Goal: Transaction & Acquisition: Purchase product/service

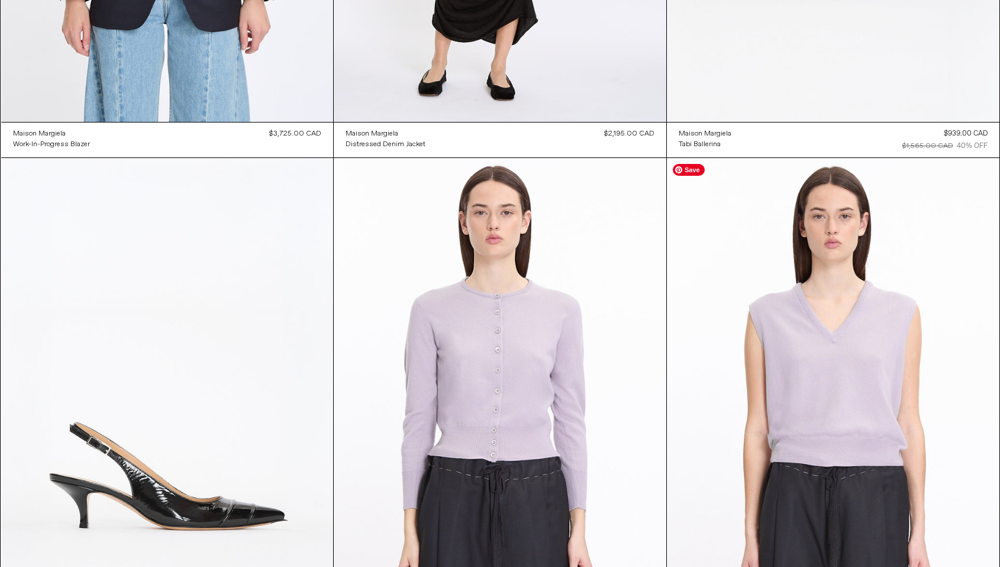
scroll to position [438, 0]
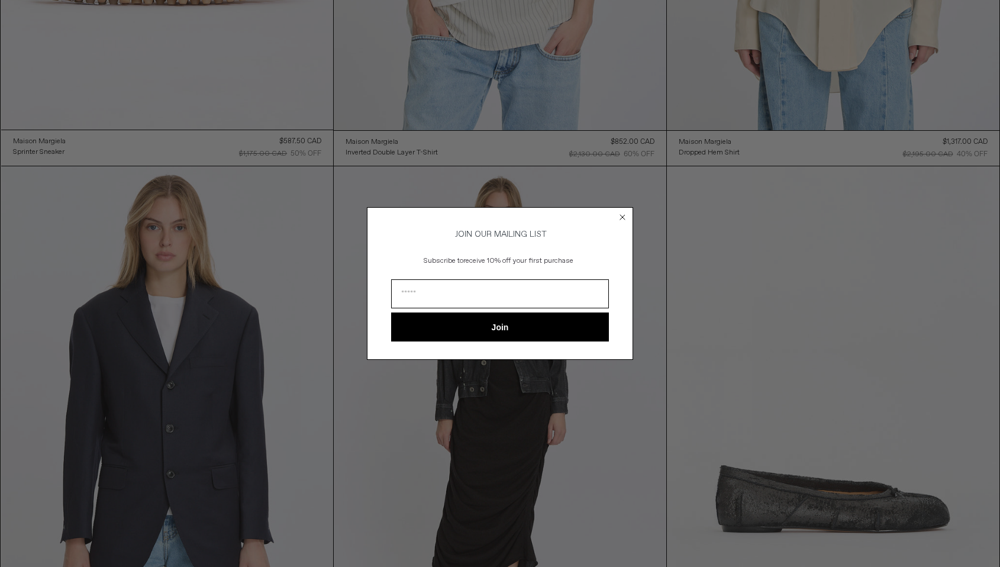
click at [629, 214] on form "JOIN OUR MAILING LIST Subscribe to receive 10% off your first purchase Join ***…" at bounding box center [500, 283] width 266 height 153
click at [621, 215] on icon "Close dialog" at bounding box center [622, 217] width 5 height 5
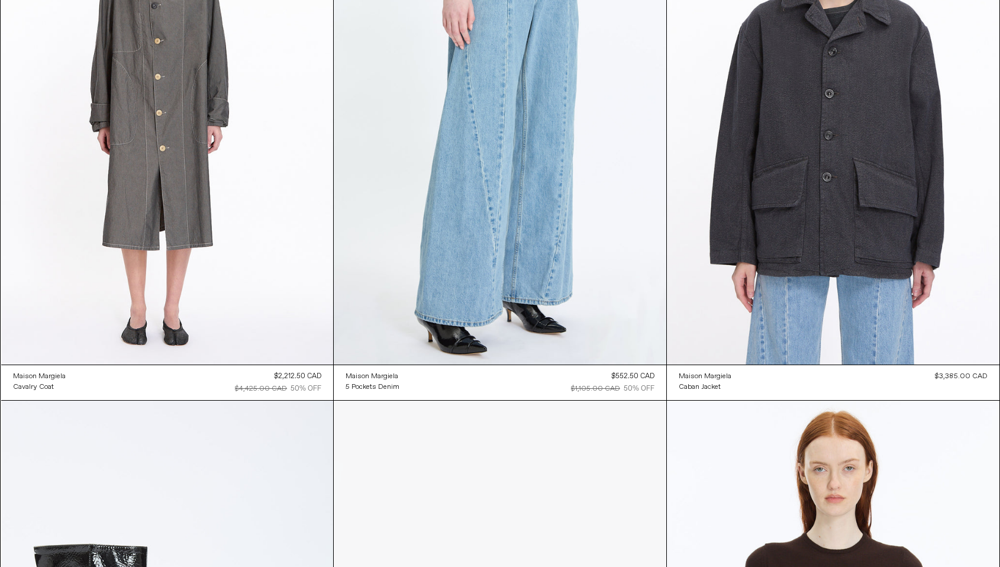
scroll to position [2888, 0]
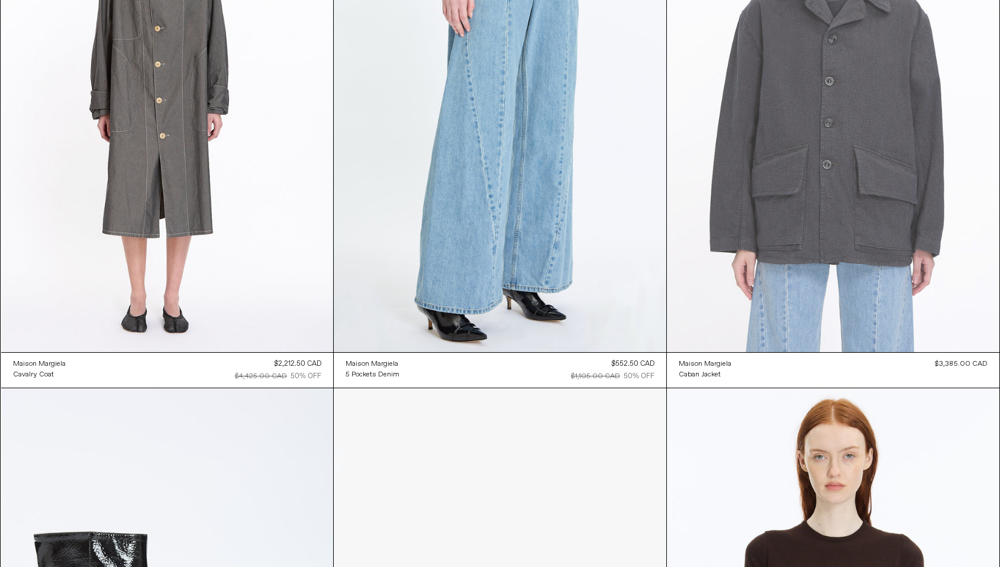
click at [863, 227] on at bounding box center [833, 102] width 332 height 499
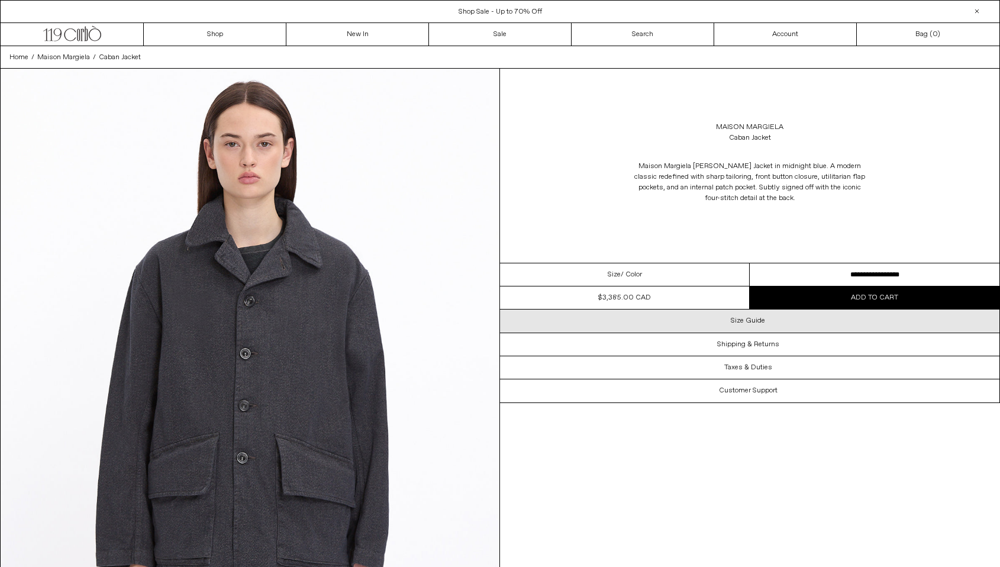
click at [745, 318] on h3 "Size Guide" at bounding box center [747, 320] width 34 height 8
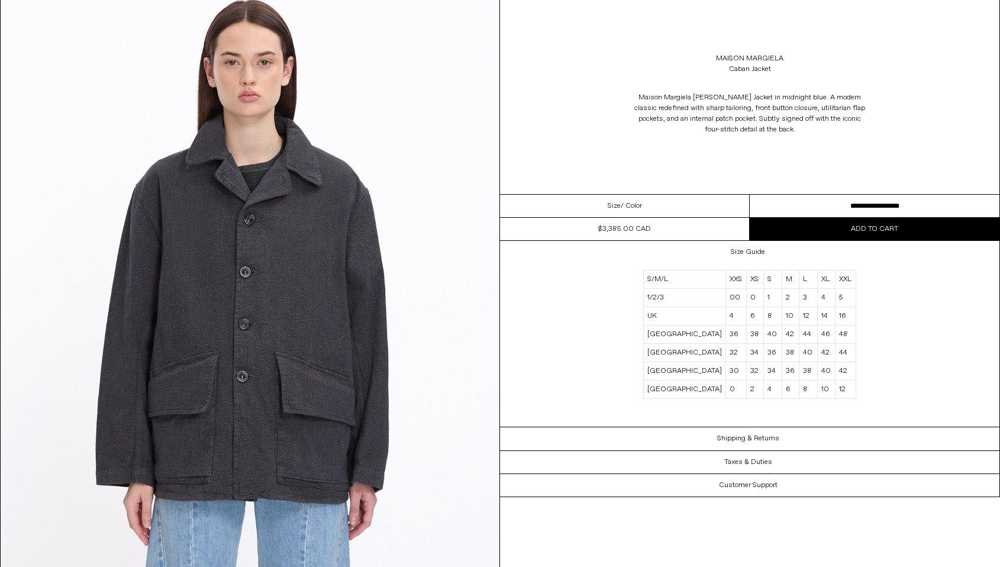
scroll to position [150, 0]
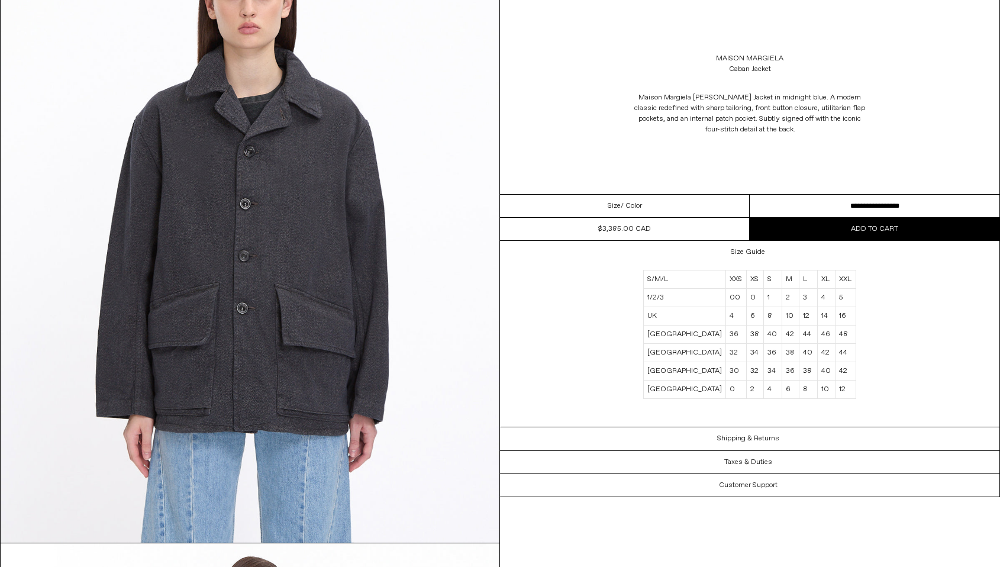
click at [673, 205] on div "Size / Color" at bounding box center [625, 206] width 250 height 23
click at [354, 301] on img at bounding box center [250, 230] width 499 height 623
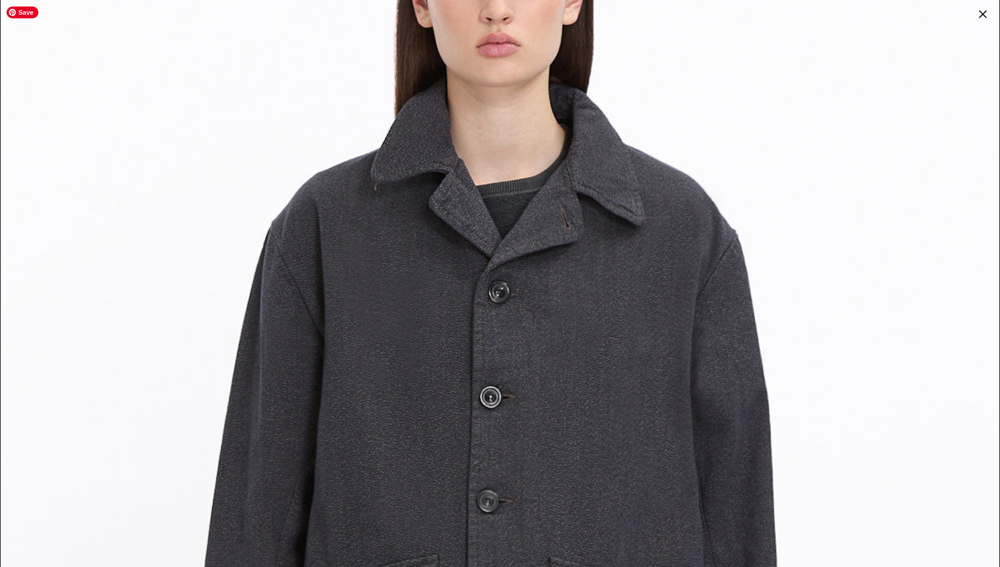
scroll to position [384, 0]
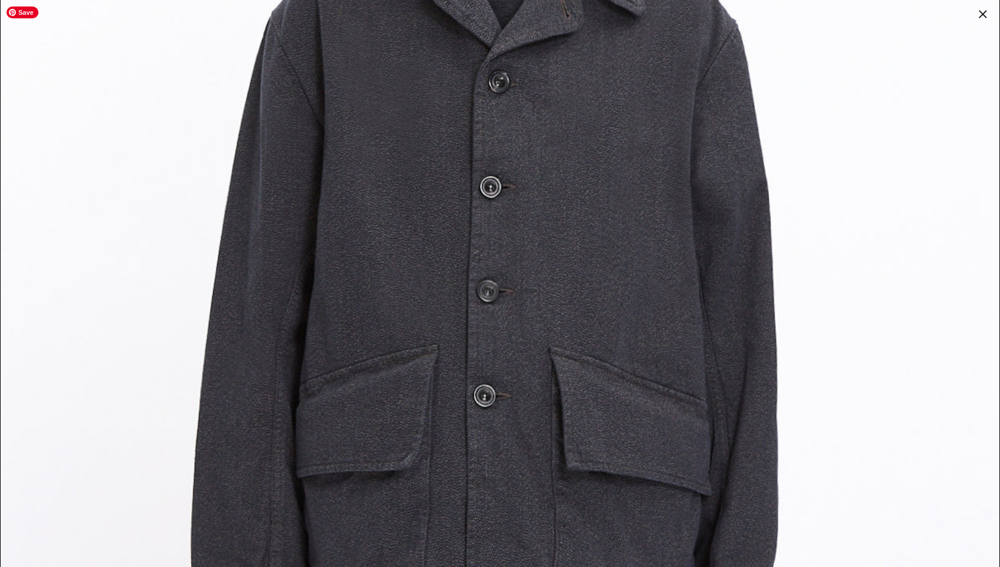
click at [354, 301] on img at bounding box center [500, 241] width 998 height 1248
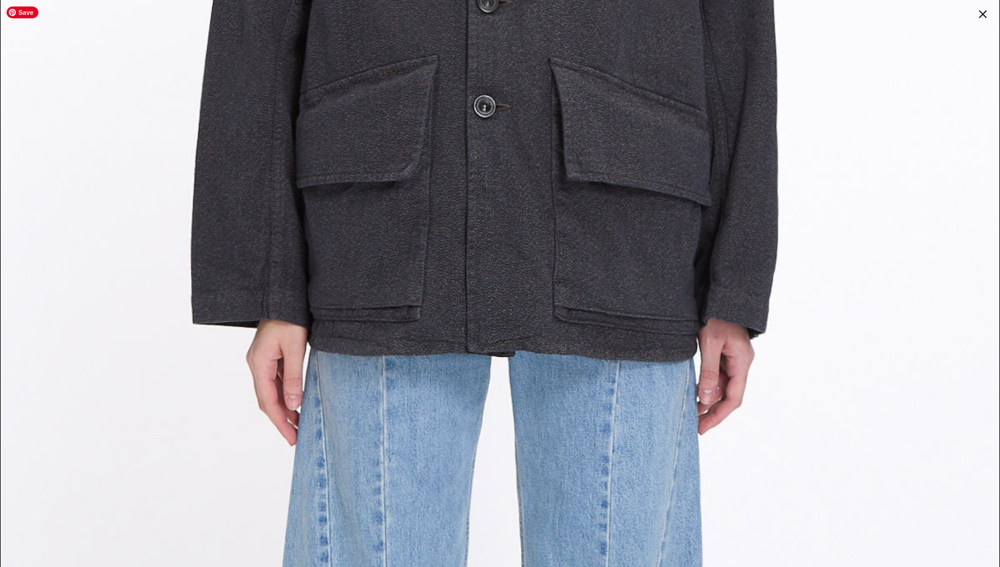
scroll to position [701, 0]
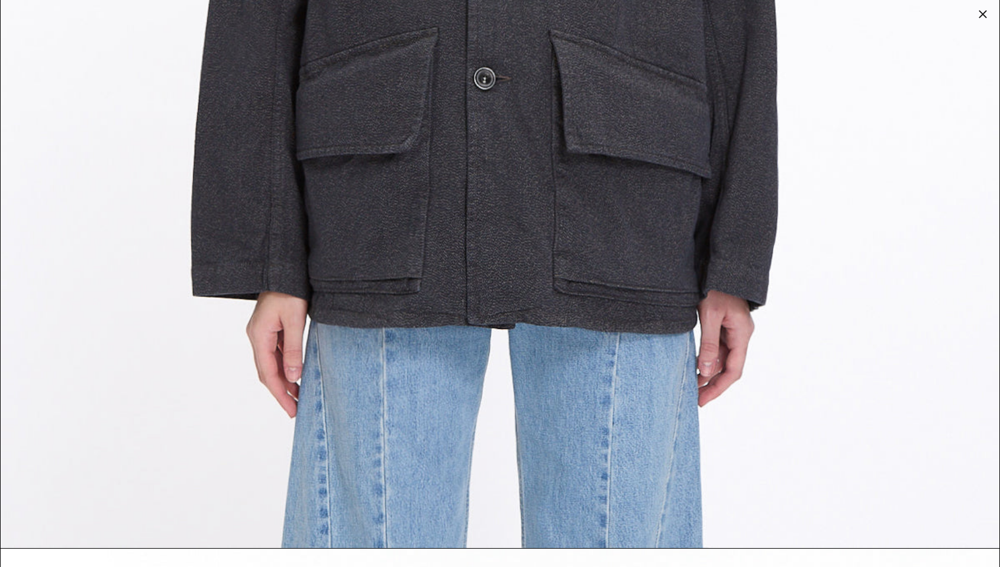
click at [975, 21] on div at bounding box center [982, 14] width 17 height 17
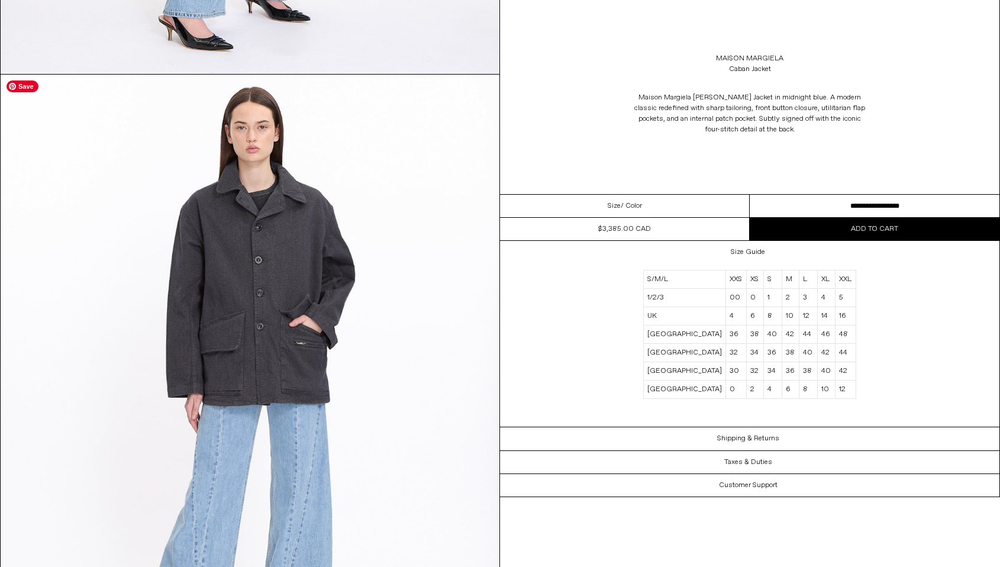
scroll to position [1362, 0]
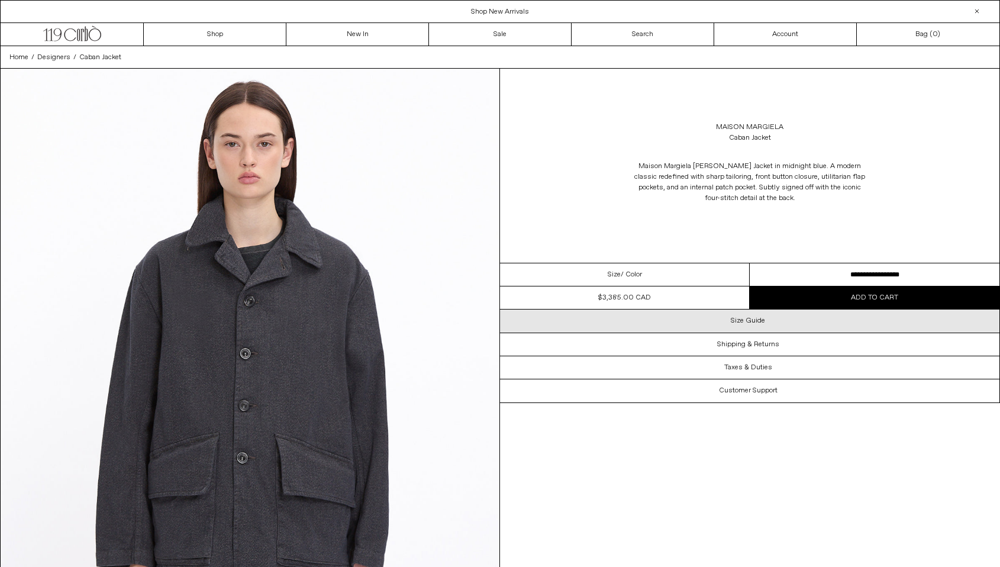
click at [482, 321] on div "Size Guide" at bounding box center [749, 320] width 499 height 22
